Goal: Transaction & Acquisition: Purchase product/service

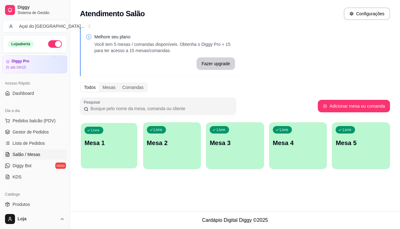
click at [110, 163] on div "button" at bounding box center [109, 164] width 56 height 7
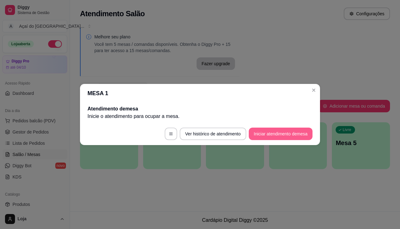
click at [258, 134] on button "Iniciar atendimento de mesa" at bounding box center [281, 134] width 64 height 13
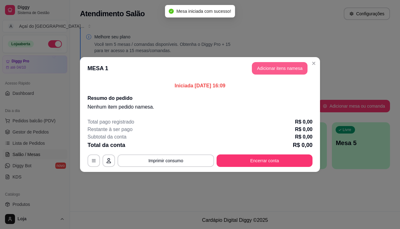
click at [295, 64] on button "Adicionar itens na mesa" at bounding box center [280, 68] width 56 height 13
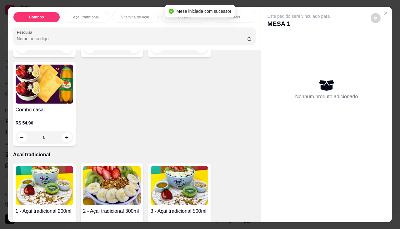
scroll to position [188, 0]
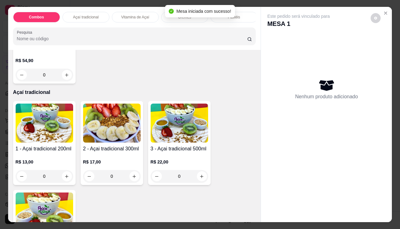
click at [96, 151] on h4 "2 - Açai tradicional 300ml" at bounding box center [112, 149] width 58 height 8
click at [186, 140] on img at bounding box center [180, 123] width 58 height 39
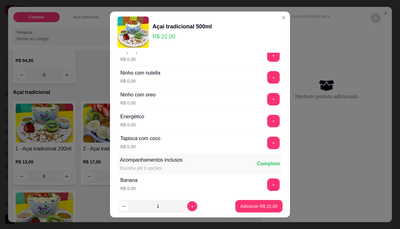
scroll to position [63, 0]
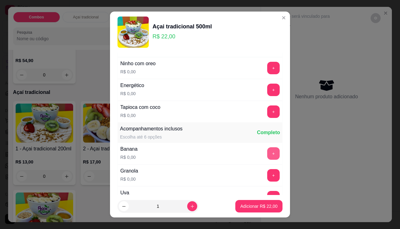
click at [267, 150] on button "+" at bounding box center [273, 154] width 13 height 13
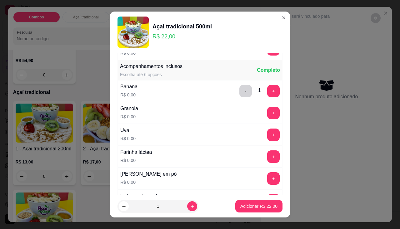
scroll to position [156, 0]
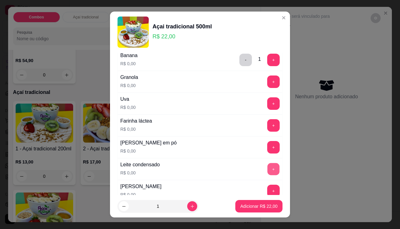
click at [268, 164] on button "+" at bounding box center [274, 169] width 12 height 12
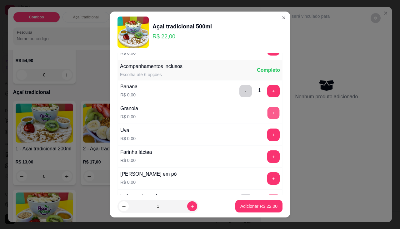
click at [268, 116] on button "+" at bounding box center [274, 113] width 12 height 12
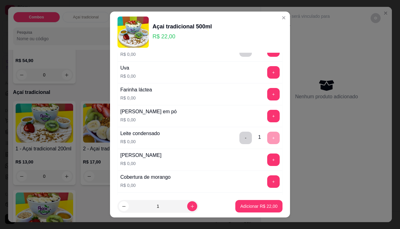
scroll to position [219, 0]
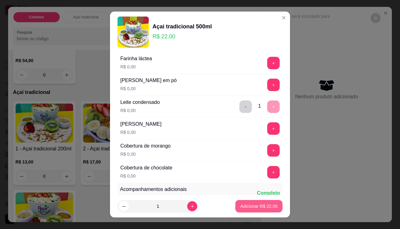
click at [251, 205] on p "Adicionar R$ 22,00" at bounding box center [258, 206] width 37 height 6
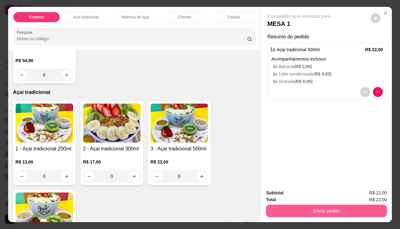
click at [298, 207] on button "Enviar pedido" at bounding box center [326, 211] width 121 height 13
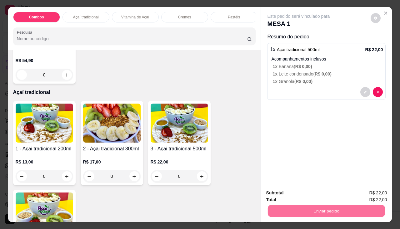
click at [366, 189] on button "Enviar pedido" at bounding box center [371, 194] width 34 height 12
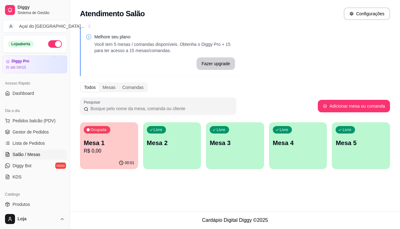
click at [189, 143] on p "Mesa 2" at bounding box center [172, 143] width 51 height 9
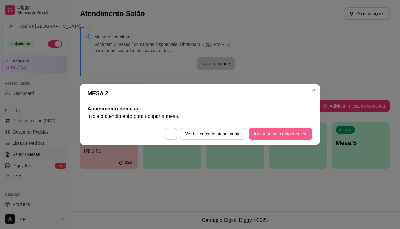
click at [280, 134] on button "Iniciar atendimento de mesa" at bounding box center [281, 134] width 64 height 13
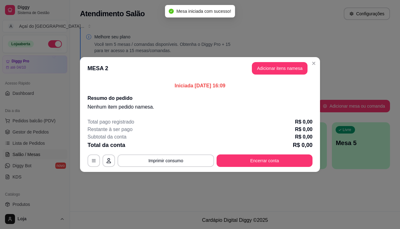
click at [289, 68] on button "Adicionar itens na mesa" at bounding box center [280, 68] width 56 height 13
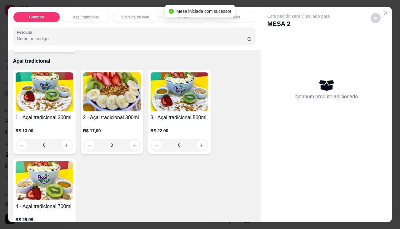
click at [119, 128] on div "R$ 17,00 0" at bounding box center [112, 137] width 58 height 30
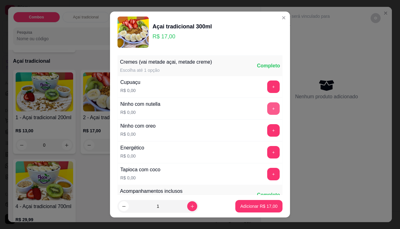
click at [267, 112] on button "+" at bounding box center [273, 109] width 13 height 13
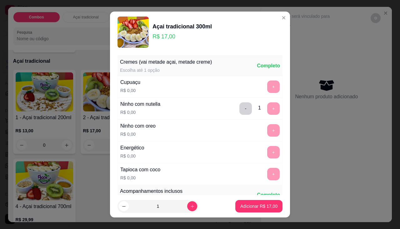
scroll to position [8, 0]
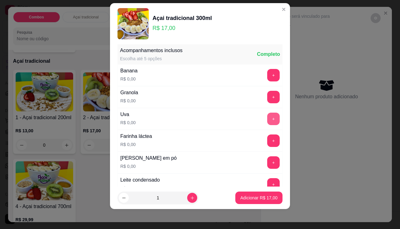
click at [267, 118] on button "+" at bounding box center [273, 119] width 13 height 13
click at [268, 198] on p "Adicionar R$ 17,00" at bounding box center [258, 198] width 37 height 6
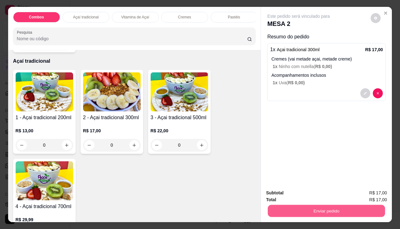
click at [299, 205] on button "Enviar pedido" at bounding box center [326, 211] width 117 height 12
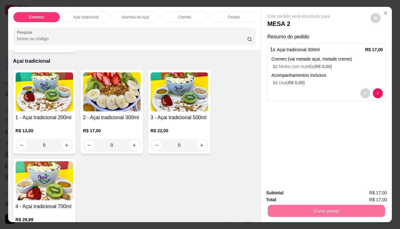
click at [320, 131] on div "Este pedido será vinculado para MESA 2 Resumo do pedido 1 x Açai tradicional 30…" at bounding box center [326, 96] width 131 height 178
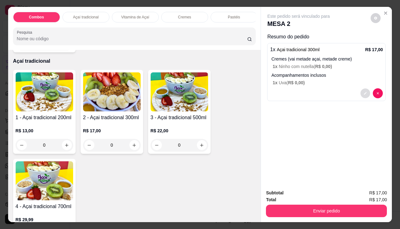
click at [361, 93] on button "decrease-product-quantity" at bounding box center [366, 94] width 10 height 10
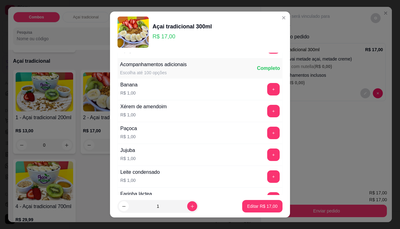
scroll to position [375, 0]
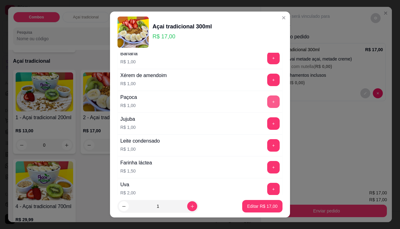
click at [267, 100] on button "+" at bounding box center [273, 102] width 13 height 13
click at [263, 204] on p "Editar R$ 18,00" at bounding box center [262, 206] width 30 height 6
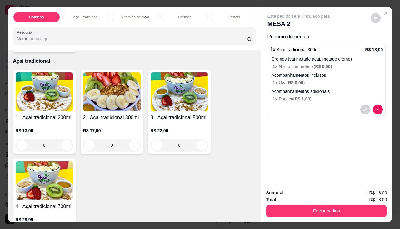
click at [115, 119] on h4 "2 - Açai tradicional 300ml" at bounding box center [112, 118] width 58 height 8
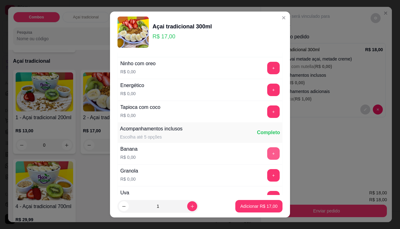
scroll to position [94, 0]
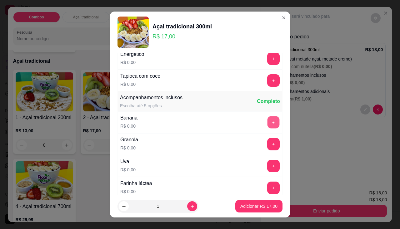
click at [268, 118] on button "+" at bounding box center [274, 122] width 12 height 12
click at [268, 170] on button "+" at bounding box center [274, 166] width 12 height 12
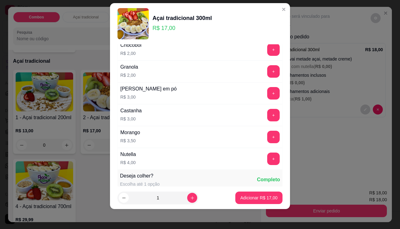
scroll to position [625, 0]
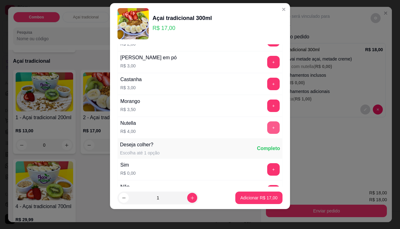
click at [267, 126] on button "+" at bounding box center [273, 128] width 13 height 13
click at [270, 193] on button "Adicionar R$ 21,00" at bounding box center [258, 198] width 47 height 13
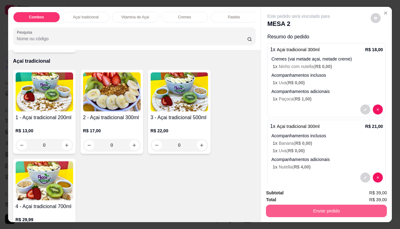
click at [307, 212] on button "Enviar pedido" at bounding box center [326, 211] width 121 height 13
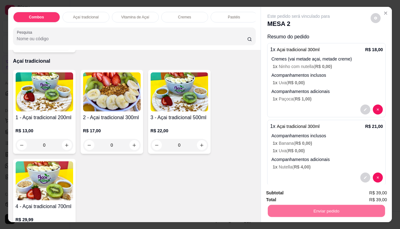
click at [359, 195] on button "Enviar pedido" at bounding box center [370, 194] width 35 height 12
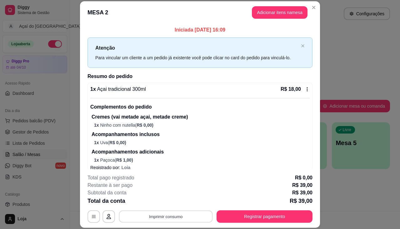
click at [170, 217] on button "Imprimir consumo" at bounding box center [166, 217] width 94 height 12
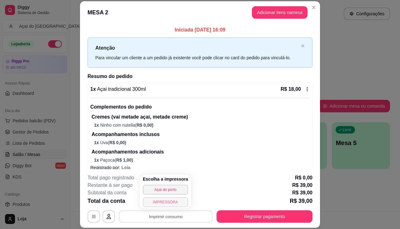
click at [173, 204] on button "IMPRESSORA" at bounding box center [165, 203] width 45 height 10
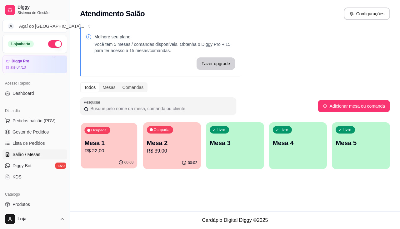
click at [117, 146] on p "Mesa 1" at bounding box center [108, 143] width 49 height 8
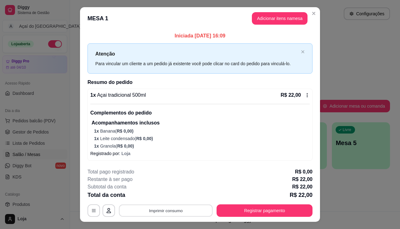
click at [183, 210] on button "Imprimir consumo" at bounding box center [166, 211] width 94 height 12
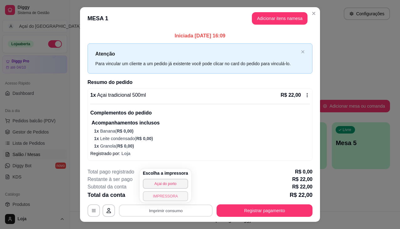
click at [175, 194] on button "IMPRESSORA" at bounding box center [165, 197] width 45 height 10
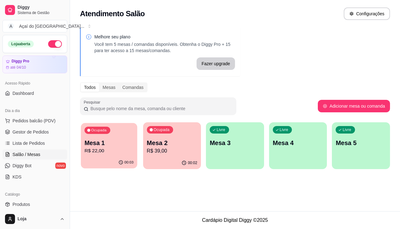
click at [106, 140] on p "Mesa 1" at bounding box center [108, 143] width 49 height 8
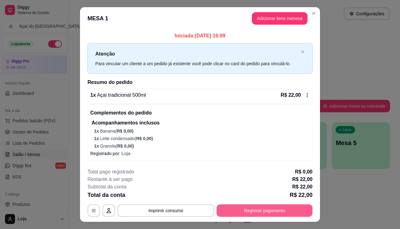
click at [271, 211] on button "Registrar pagamento" at bounding box center [265, 211] width 96 height 13
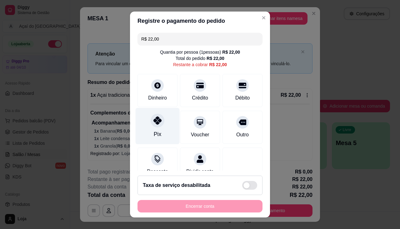
click at [157, 132] on div "Pix" at bounding box center [158, 134] width 8 height 8
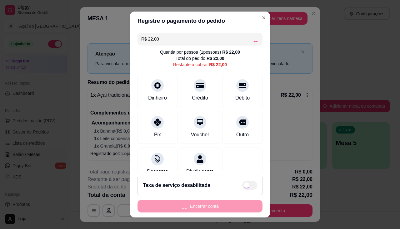
click at [201, 206] on div "Encerrar conta" at bounding box center [200, 206] width 125 height 13
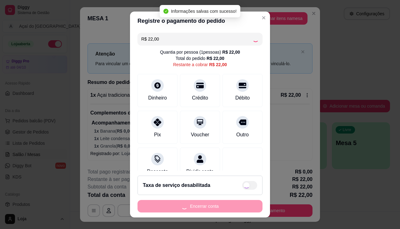
type input "R$ 0,00"
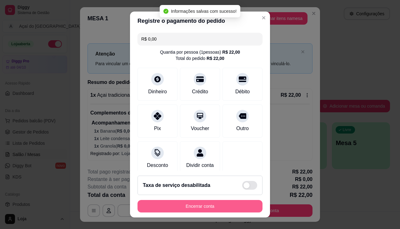
click at [201, 206] on button "Encerrar conta" at bounding box center [200, 206] width 125 height 13
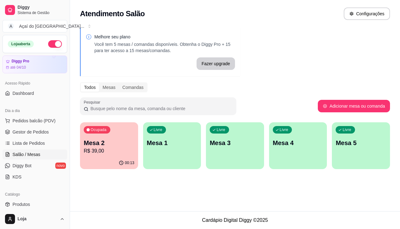
click at [114, 153] on p "R$ 39,00" at bounding box center [109, 152] width 51 height 8
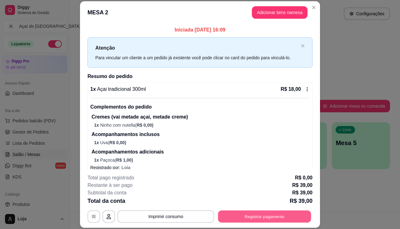
click at [241, 213] on button "Registrar pagamento" at bounding box center [264, 217] width 93 height 12
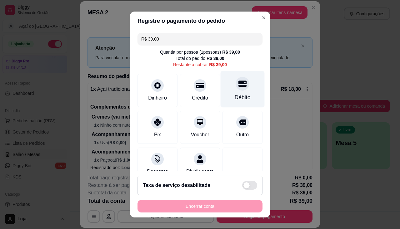
click at [227, 93] on div "Débito" at bounding box center [243, 89] width 44 height 37
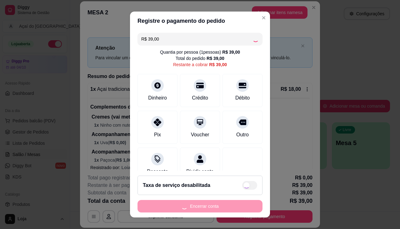
type input "R$ 0,00"
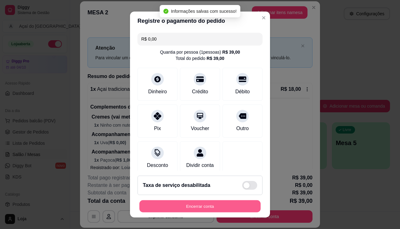
click at [229, 207] on button "Encerrar conta" at bounding box center [199, 207] width 121 height 12
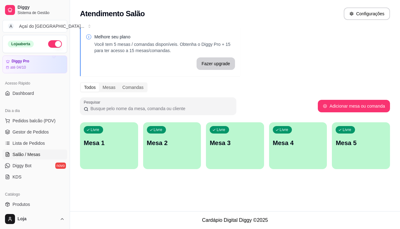
click at [130, 143] on p "Mesa 1" at bounding box center [109, 143] width 51 height 9
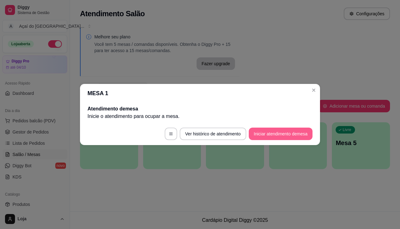
click at [285, 131] on button "Iniciar atendimento de mesa" at bounding box center [281, 134] width 64 height 13
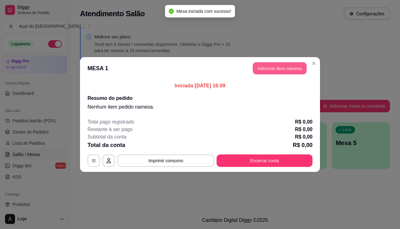
click at [273, 68] on button "Adicionar itens na mesa" at bounding box center [280, 69] width 54 height 12
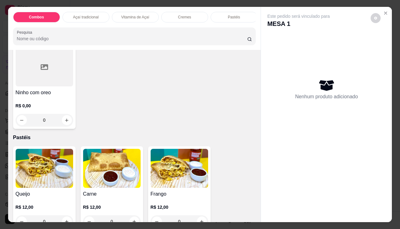
scroll to position [688, 0]
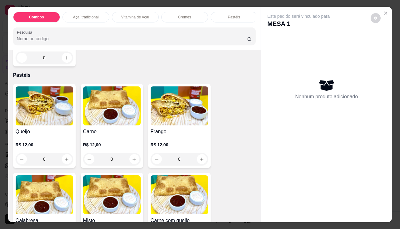
click at [46, 120] on img at bounding box center [45, 106] width 58 height 39
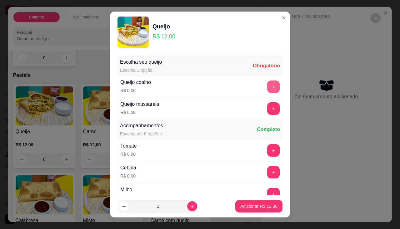
click at [267, 91] on button "+" at bounding box center [273, 87] width 13 height 13
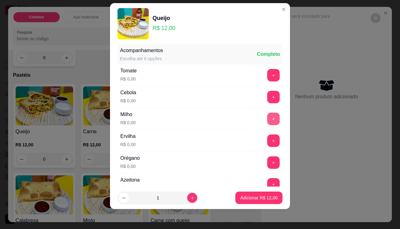
click at [267, 122] on button "+" at bounding box center [273, 119] width 13 height 13
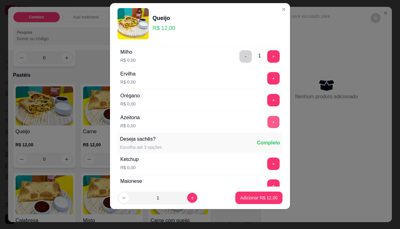
click at [268, 121] on button "+" at bounding box center [274, 122] width 12 height 12
click at [246, 199] on p "Adicionar R$ 12,00" at bounding box center [259, 198] width 36 height 6
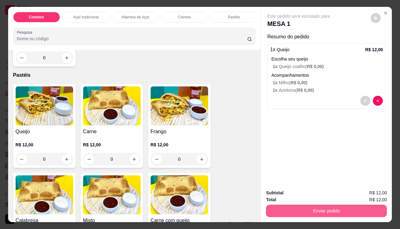
click at [292, 209] on button "Enviar pedido" at bounding box center [326, 211] width 121 height 13
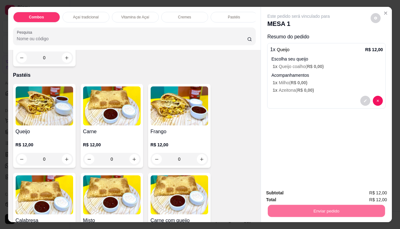
click at [380, 197] on button "Enviar pedido" at bounding box center [371, 194] width 34 height 12
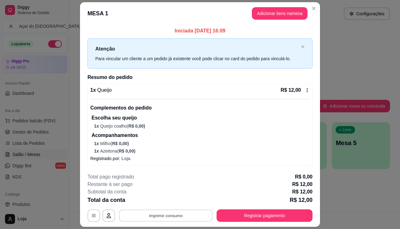
click at [156, 215] on button "Imprimir consumo" at bounding box center [166, 216] width 94 height 12
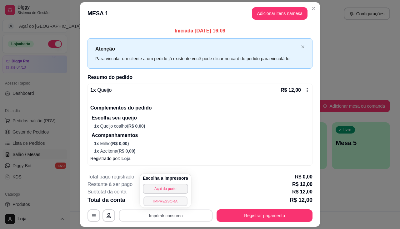
click at [161, 205] on button "IMPRESSORA" at bounding box center [165, 202] width 44 height 10
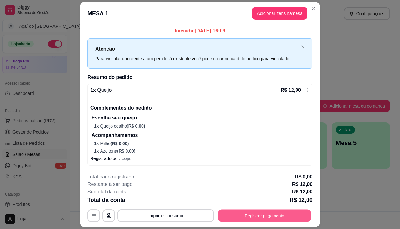
click at [256, 216] on button "Registrar pagamento" at bounding box center [264, 216] width 93 height 12
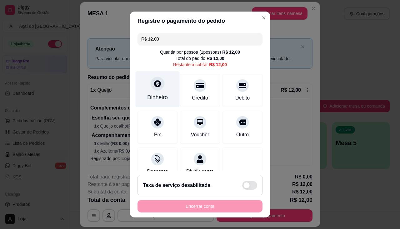
click at [157, 96] on div "Dinheiro" at bounding box center [157, 97] width 21 height 8
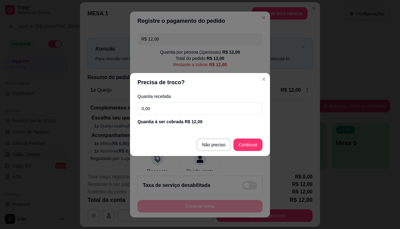
click at [161, 115] on div "Quantia recebida 0,00 Quantia à ser cobrada R$ 12,00" at bounding box center [200, 110] width 140 height 36
click at [161, 110] on input "0,00" at bounding box center [200, 109] width 125 height 13
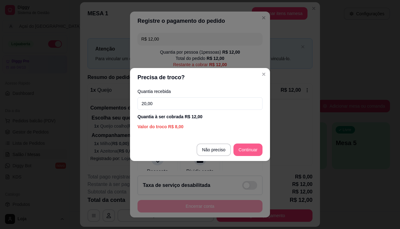
type input "20,00"
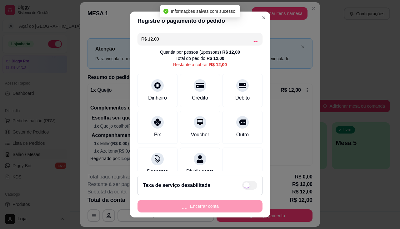
type input "R$ 0,00"
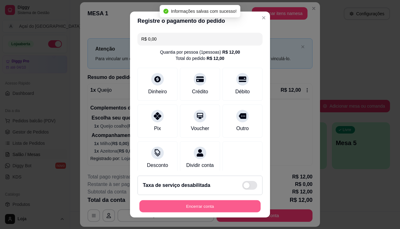
click at [224, 209] on button "Encerrar conta" at bounding box center [199, 207] width 121 height 12
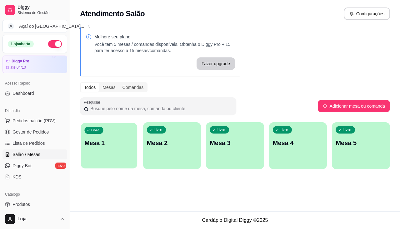
click at [94, 156] on div "Livre Mesa 1" at bounding box center [109, 142] width 56 height 38
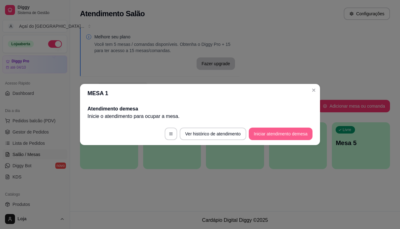
click at [273, 132] on button "Iniciar atendimento de mesa" at bounding box center [281, 134] width 64 height 13
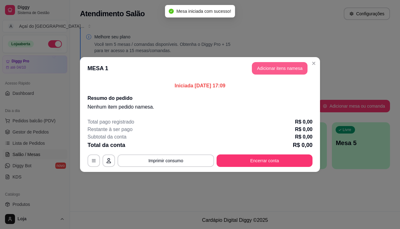
click at [270, 68] on button "Adicionar itens na mesa" at bounding box center [280, 68] width 56 height 13
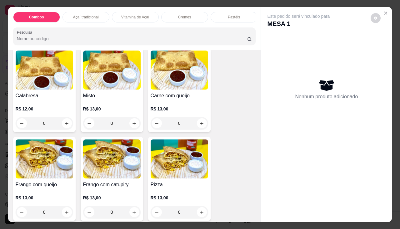
scroll to position [875, 0]
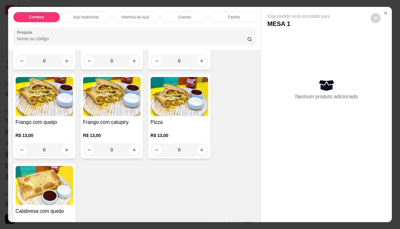
click at [178, 126] on h4 "Pizza" at bounding box center [180, 123] width 58 height 8
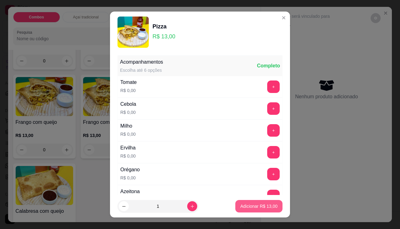
click at [252, 206] on p "Adicionar R$ 13,00" at bounding box center [258, 206] width 37 height 6
type input "1"
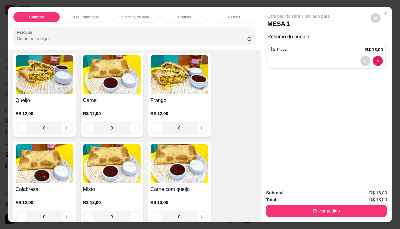
scroll to position [656, 0]
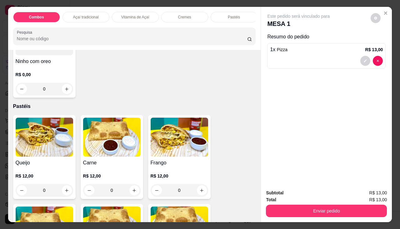
click at [20, 130] on img at bounding box center [45, 137] width 58 height 39
click at [38, 137] on img at bounding box center [45, 137] width 58 height 39
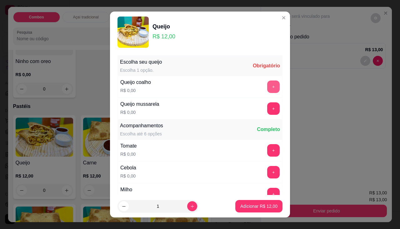
click at [267, 85] on button "+" at bounding box center [273, 87] width 13 height 13
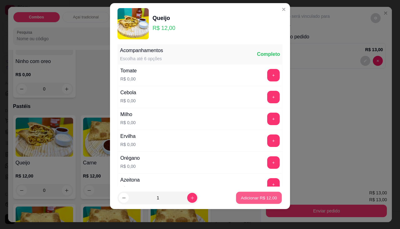
click at [246, 199] on p "Adicionar R$ 12,00" at bounding box center [259, 198] width 36 height 6
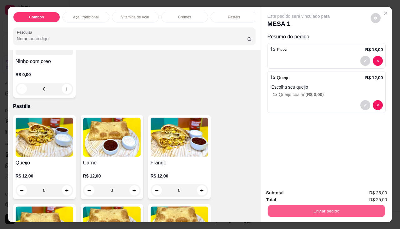
click at [292, 208] on button "Enviar pedido" at bounding box center [326, 211] width 117 height 12
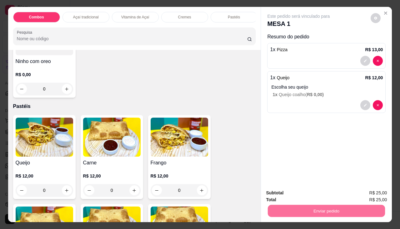
click at [373, 192] on button "Enviar pedido" at bounding box center [370, 194] width 35 height 12
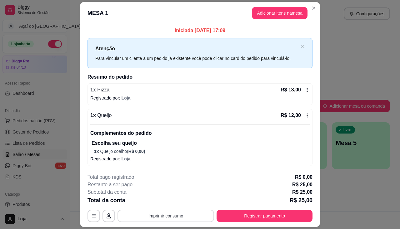
click at [161, 218] on button "Imprimir consumo" at bounding box center [166, 216] width 97 height 13
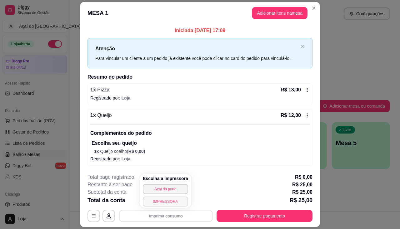
click at [158, 202] on button "IMPRESSORA" at bounding box center [165, 202] width 45 height 10
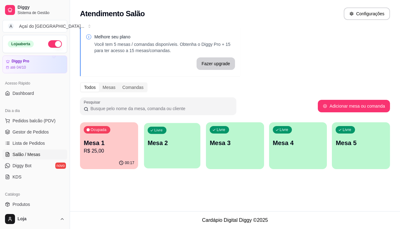
click at [170, 164] on div "button" at bounding box center [172, 164] width 56 height 7
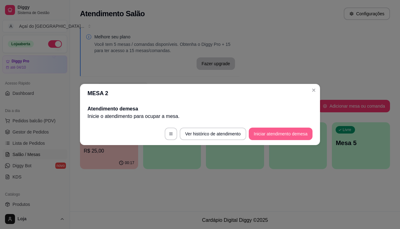
click at [271, 136] on button "Iniciar atendimento de mesa" at bounding box center [281, 134] width 64 height 13
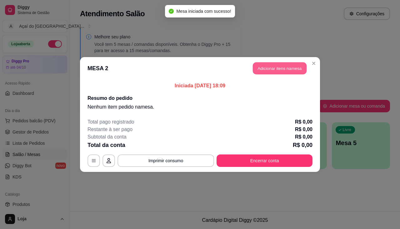
click at [256, 69] on button "Adicionar itens na mesa" at bounding box center [280, 69] width 54 height 12
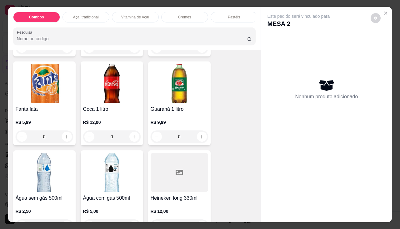
scroll to position [1906, 0]
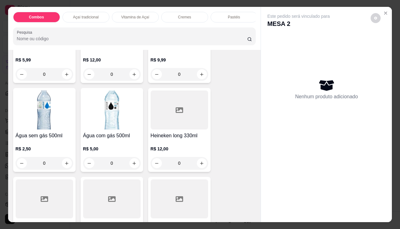
click at [30, 124] on img at bounding box center [45, 110] width 58 height 39
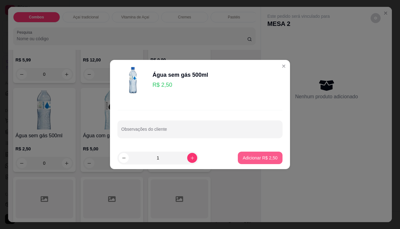
click at [259, 158] on p "Adicionar R$ 2,50" at bounding box center [260, 158] width 35 height 6
type input "1"
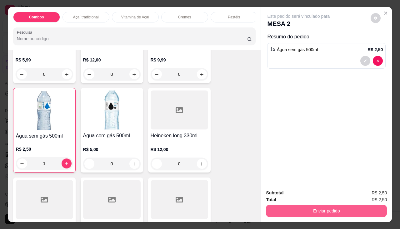
click at [307, 207] on button "Enviar pedido" at bounding box center [326, 211] width 121 height 13
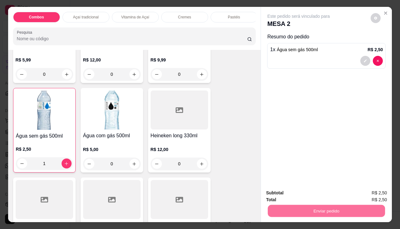
click at [338, 194] on button "Registrar cliente" at bounding box center [328, 194] width 41 height 12
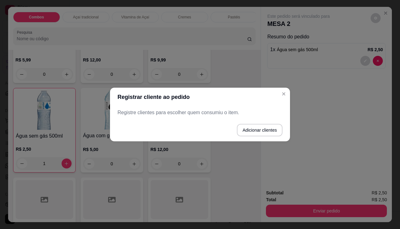
click at [289, 91] on header "Registrar cliente ao pedido" at bounding box center [200, 97] width 180 height 19
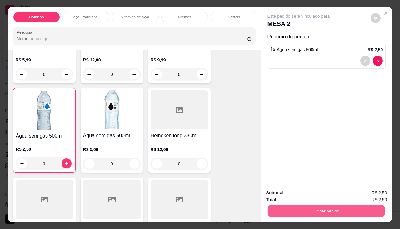
click at [292, 210] on button "Enviar pedido" at bounding box center [326, 211] width 117 height 12
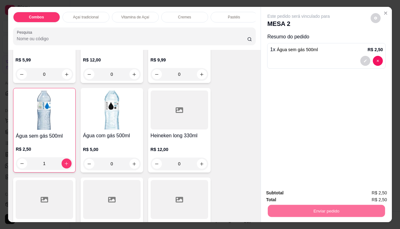
click at [369, 192] on button "Enviar pedido" at bounding box center [370, 194] width 35 height 12
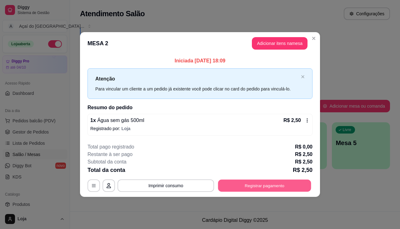
click at [265, 192] on button "Registrar pagamento" at bounding box center [264, 186] width 93 height 12
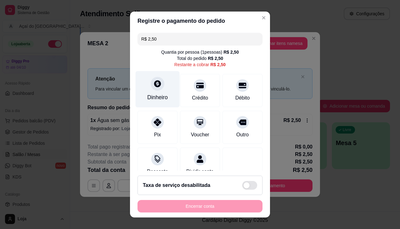
click at [155, 92] on div "Dinheiro" at bounding box center [158, 89] width 44 height 37
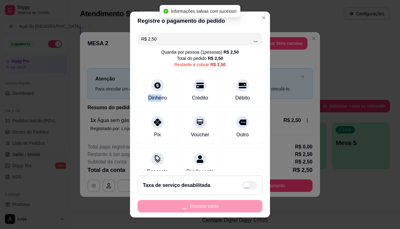
type input "R$ 0,00"
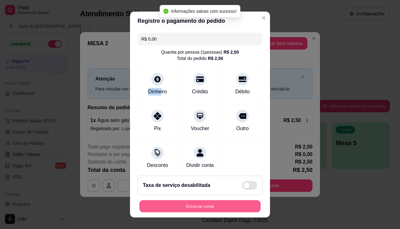
click at [218, 211] on button "Encerrar conta" at bounding box center [199, 207] width 121 height 12
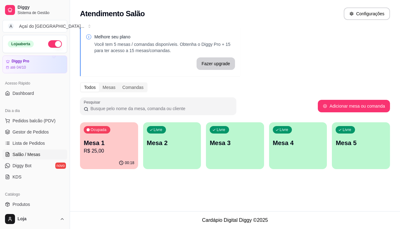
click at [110, 150] on p "R$ 25,00" at bounding box center [109, 152] width 51 height 8
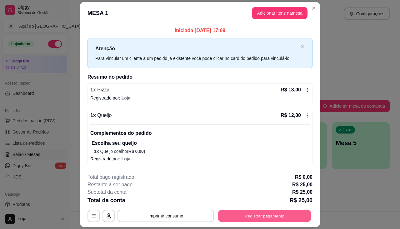
click at [256, 213] on button "Registrar pagamento" at bounding box center [264, 216] width 93 height 12
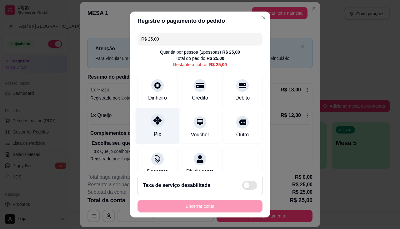
click at [162, 129] on div "Pix" at bounding box center [158, 126] width 44 height 37
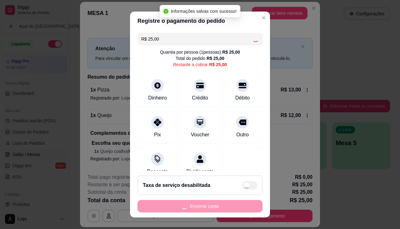
type input "R$ 0,00"
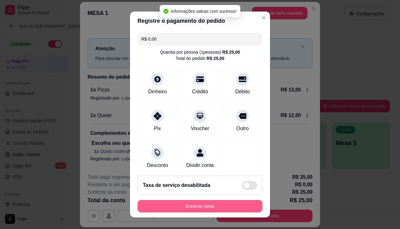
click at [193, 210] on button "Encerrar conta" at bounding box center [200, 206] width 125 height 13
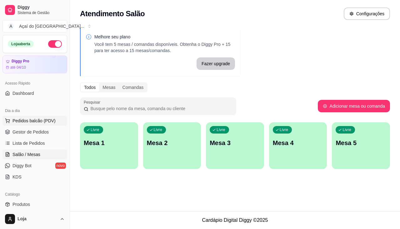
click at [46, 122] on span "Pedidos balcão (PDV)" at bounding box center [34, 121] width 43 height 6
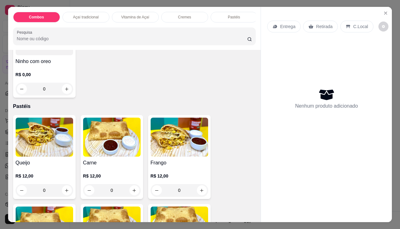
scroll to position [750, 0]
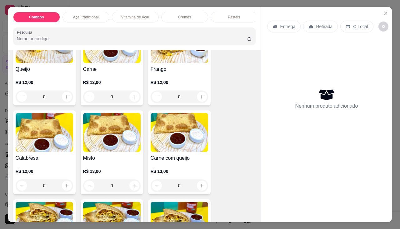
click at [162, 82] on p "R$ 12,00" at bounding box center [180, 82] width 58 height 6
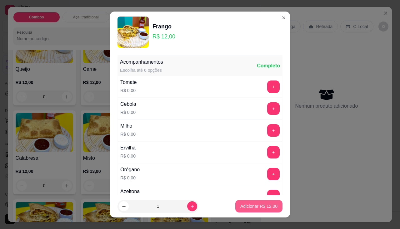
click at [245, 204] on p "Adicionar R$ 12,00" at bounding box center [258, 206] width 37 height 6
type input "1"
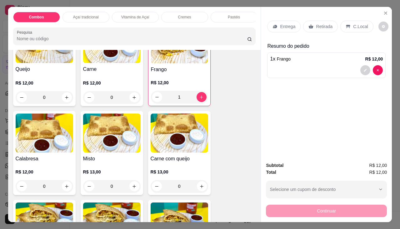
click at [34, 61] on img at bounding box center [45, 43] width 58 height 39
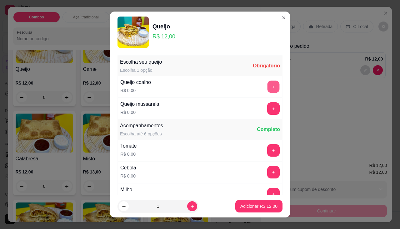
click at [268, 83] on button "+" at bounding box center [274, 87] width 12 height 12
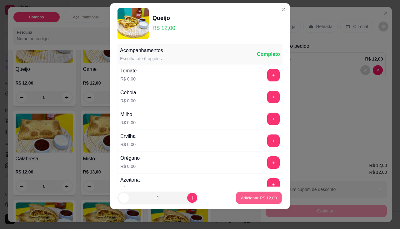
click at [258, 195] on p "Adicionar R$ 12,00" at bounding box center [259, 198] width 36 height 6
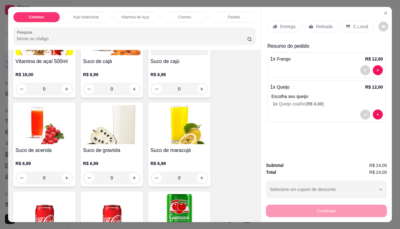
scroll to position [1531, 0]
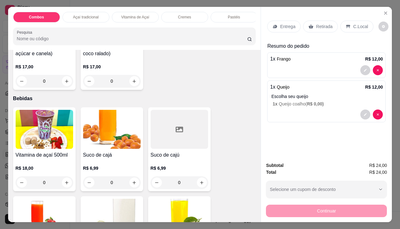
click at [49, 154] on h4 "Vitamina de açaí 500ml" at bounding box center [45, 156] width 58 height 8
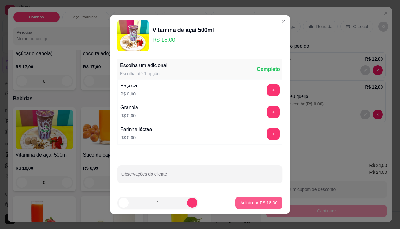
click at [259, 205] on p "Adicionar R$ 18,00" at bounding box center [258, 203] width 37 height 6
type input "1"
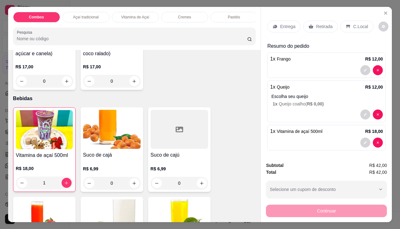
click at [294, 24] on div "Entrega" at bounding box center [283, 27] width 33 height 12
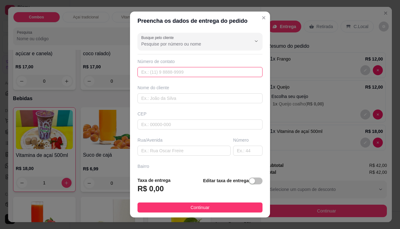
click at [210, 73] on input "text" at bounding box center [200, 72] width 125 height 10
type input "99193-9211"
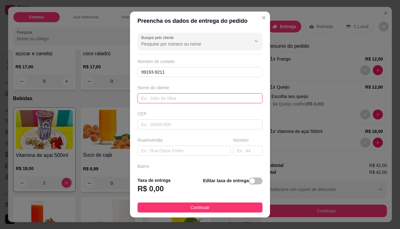
click at [208, 97] on input "text" at bounding box center [200, 98] width 125 height 10
type input "[DEMOGRAPHIC_DATA]"
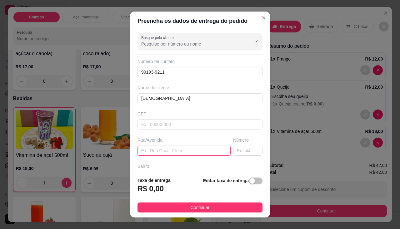
click at [173, 148] on input "text" at bounding box center [184, 151] width 93 height 10
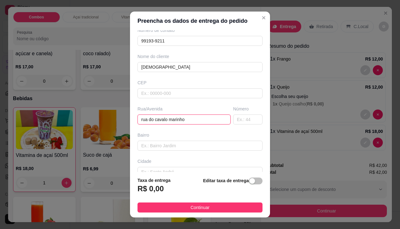
scroll to position [63, 0]
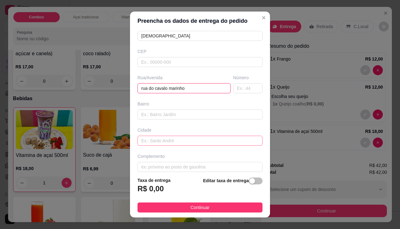
type input "rua do cavalo marinho"
click at [193, 138] on input "text" at bounding box center [200, 141] width 125 height 10
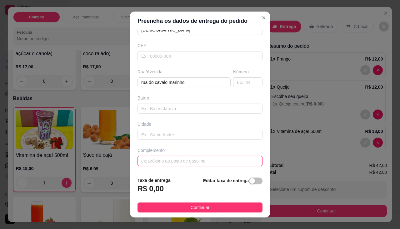
click at [188, 158] on input "text" at bounding box center [200, 161] width 125 height 10
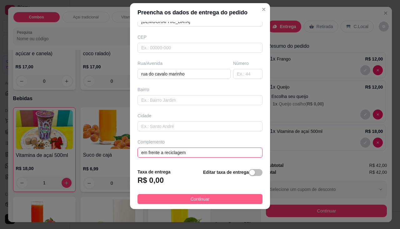
type input "em frente a reciclagem"
click at [207, 198] on button "Continuar" at bounding box center [200, 199] width 125 height 10
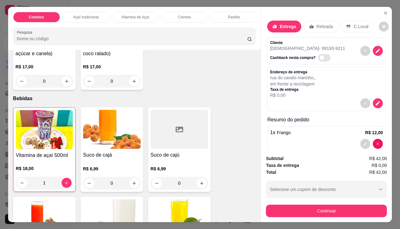
scroll to position [15, 0]
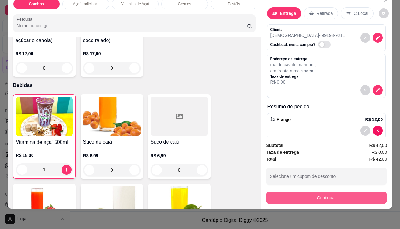
click at [312, 198] on button "Continuar" at bounding box center [326, 198] width 121 height 13
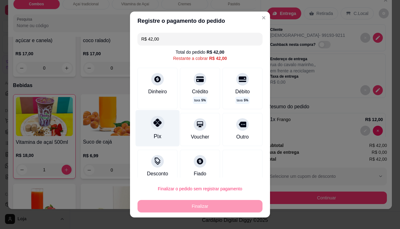
click at [161, 126] on div "Pix" at bounding box center [158, 128] width 44 height 37
type input "R$ 0,00"
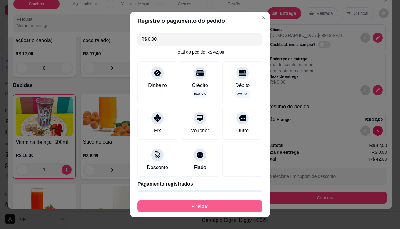
click at [194, 213] on button "Finalizar" at bounding box center [200, 206] width 125 height 13
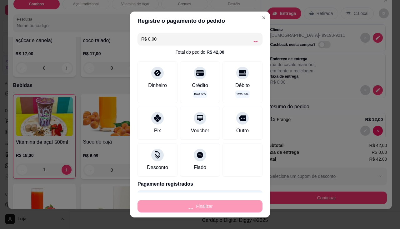
type input "0"
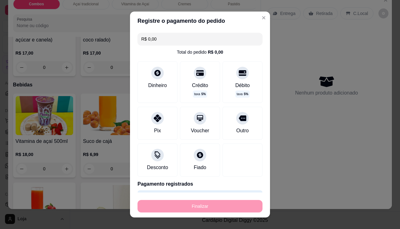
type input "-R$ 42,00"
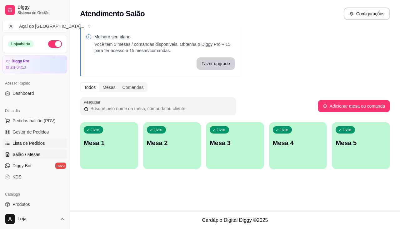
click at [40, 142] on span "Lista de Pedidos" at bounding box center [29, 143] width 33 height 6
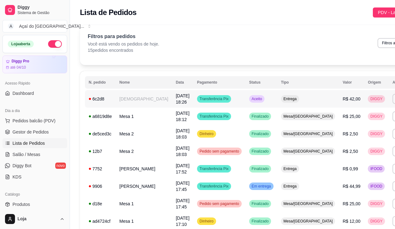
click at [116, 104] on td "[DEMOGRAPHIC_DATA]" at bounding box center [144, 99] width 57 height 18
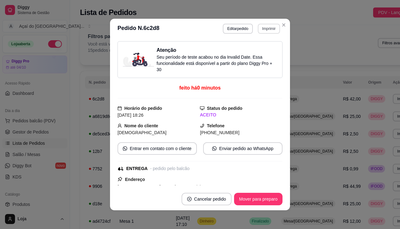
click at [268, 28] on button "Imprimir" at bounding box center [269, 29] width 22 height 10
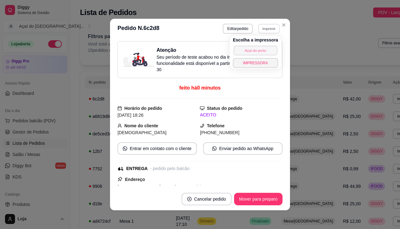
click at [262, 57] on div "Escolha a impressora Açai do porto IMPRESSORA" at bounding box center [256, 53] width 52 height 34
click at [262, 63] on button "IMPRESSORA" at bounding box center [255, 63] width 45 height 10
